Goal: Task Accomplishment & Management: Manage account settings

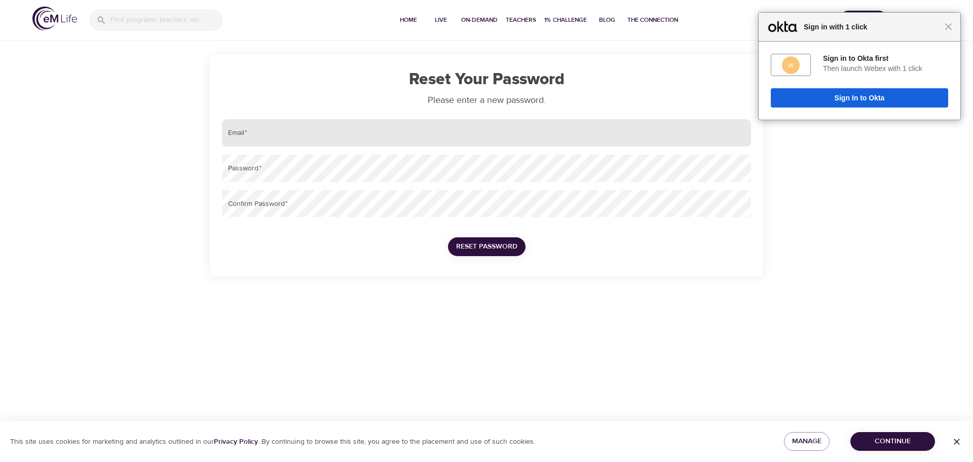
click at [441, 133] on input "email" at bounding box center [486, 132] width 529 height 27
type input "[PERSON_NAME][EMAIL_ADDRESS][PERSON_NAME][DOMAIN_NAME]"
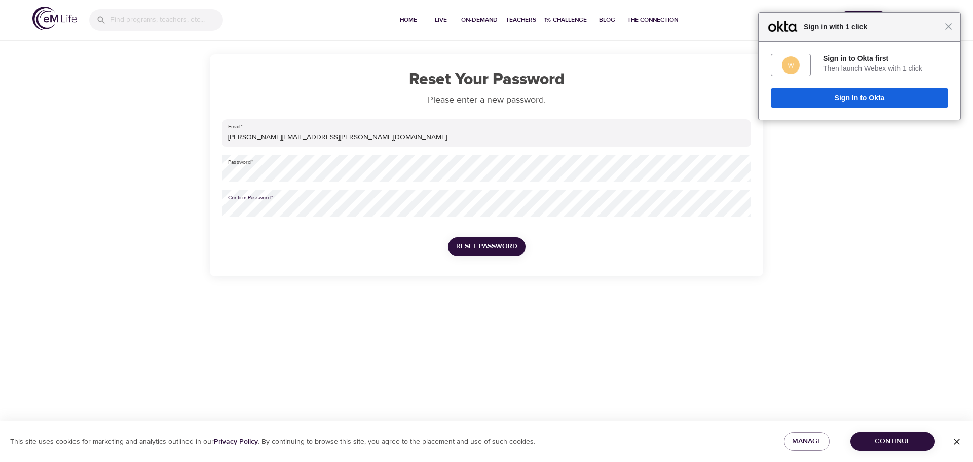
click at [448, 237] on button "Reset Password" at bounding box center [487, 246] width 78 height 19
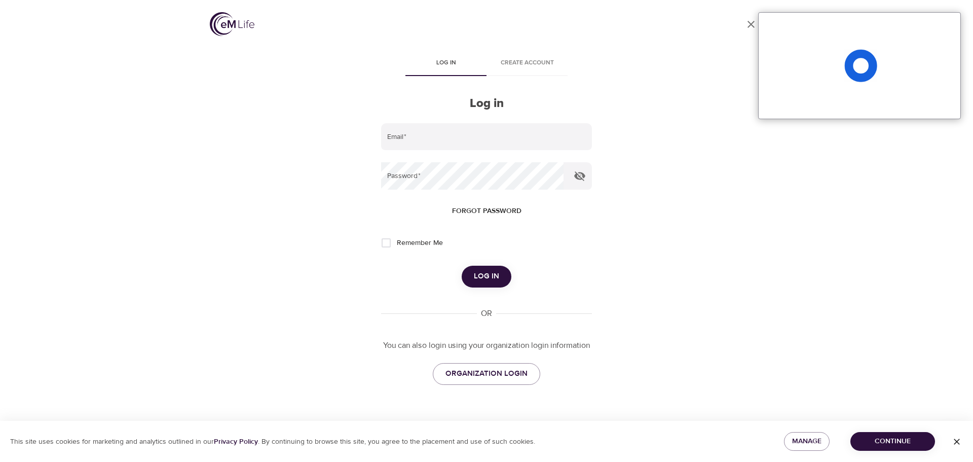
type input "[PERSON_NAME][EMAIL_ADDRESS][PERSON_NAME][DOMAIN_NAME]"
